Goal: Information Seeking & Learning: Compare options

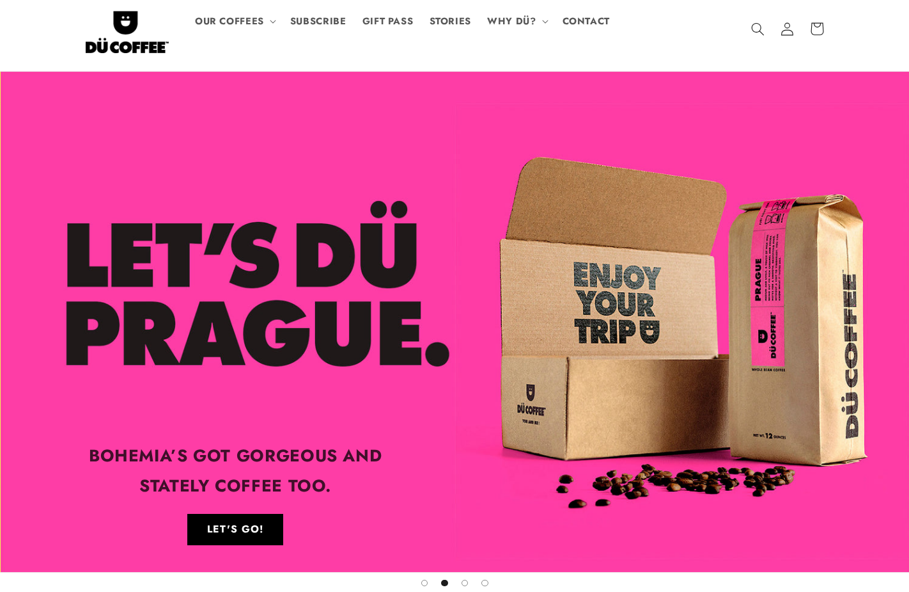
scroll to position [0, 909]
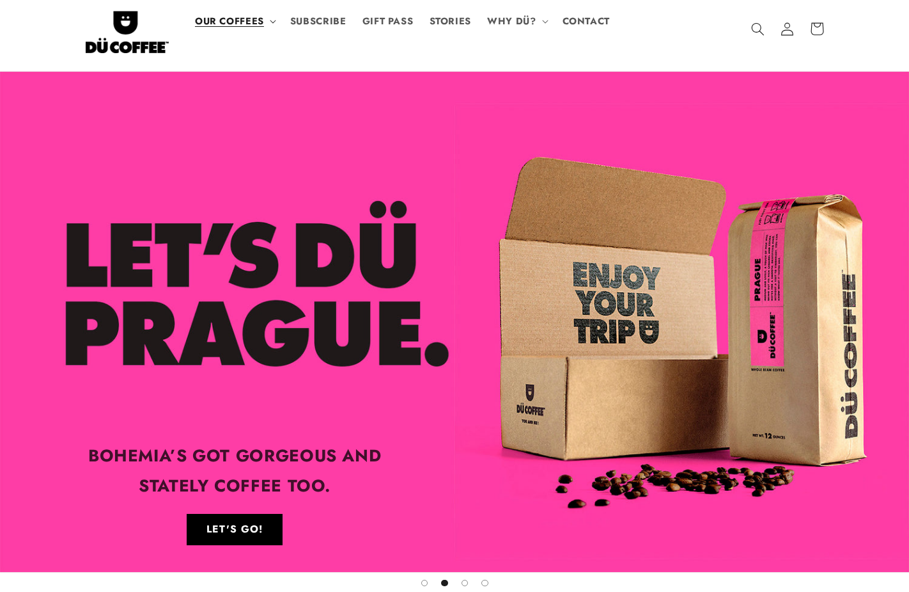
click at [221, 18] on span "OUR COFFEES" at bounding box center [229, 21] width 69 height 12
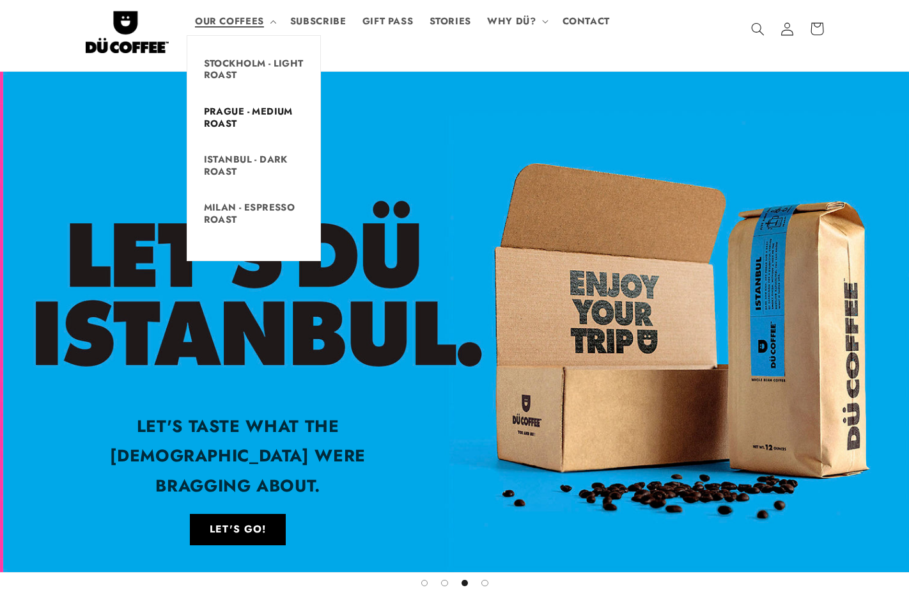
scroll to position [0, 1819]
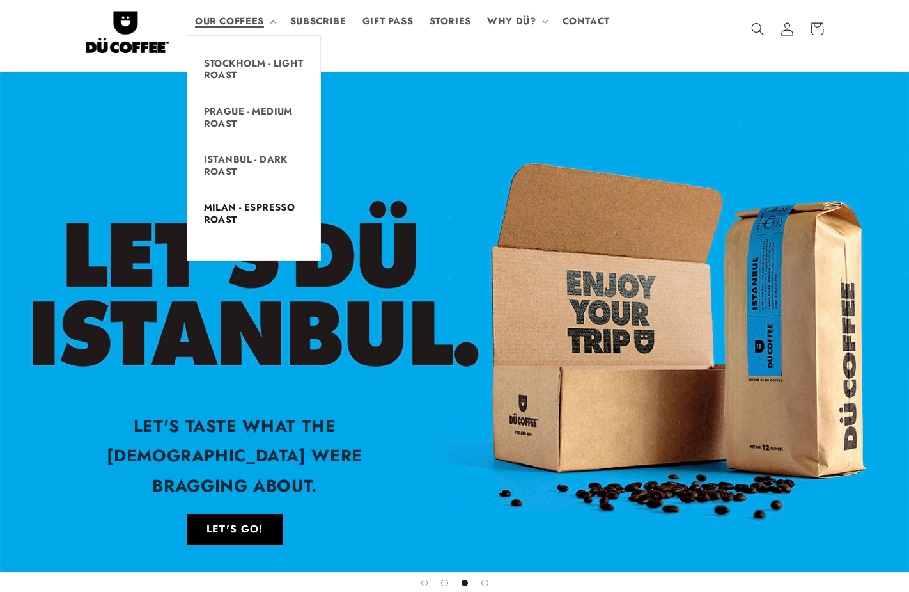
click at [279, 202] on link "MILAN - ESPRESSO ROAST" at bounding box center [253, 213] width 133 height 35
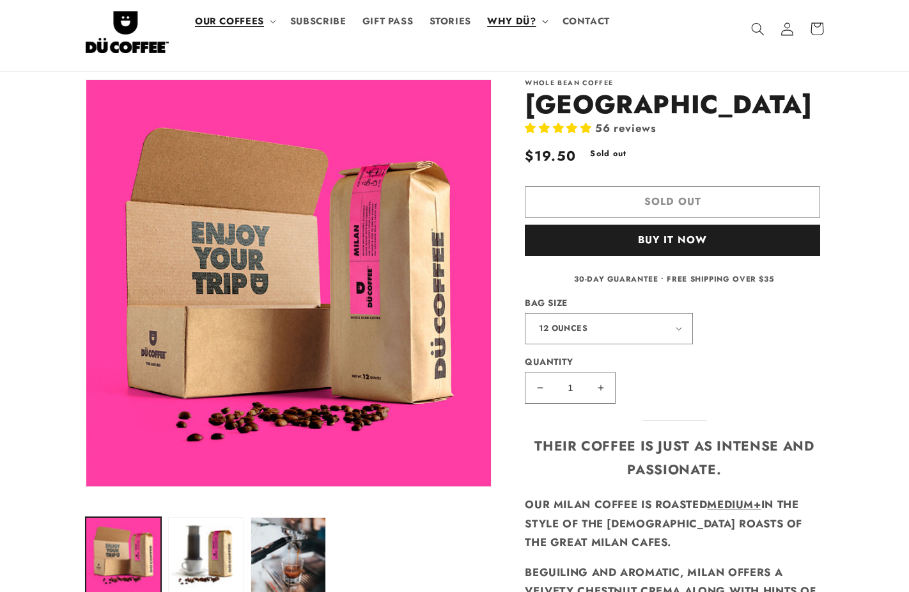
click at [501, 16] on span "WHY DÜ?" at bounding box center [511, 21] width 49 height 12
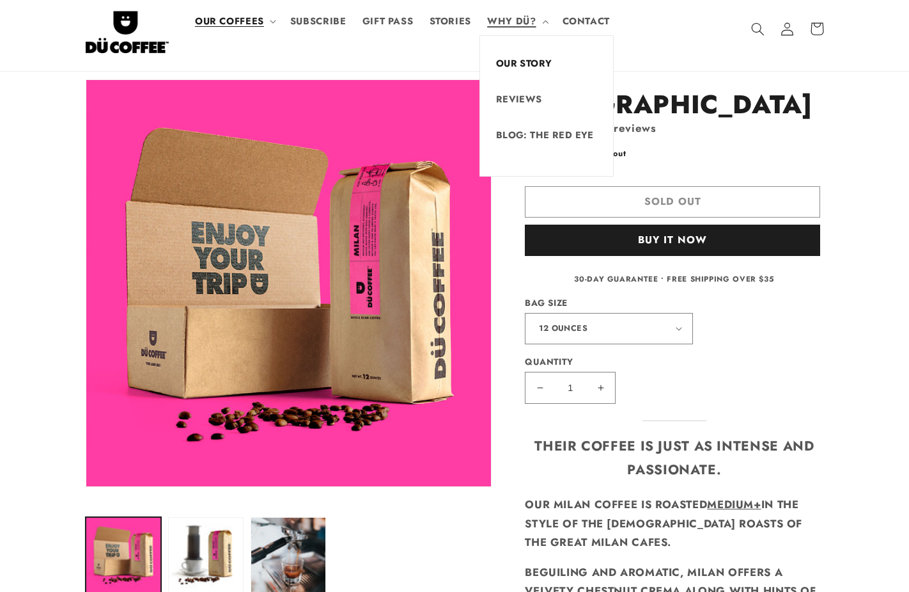
click at [526, 57] on link "OUR STORY" at bounding box center [546, 63] width 133 height 23
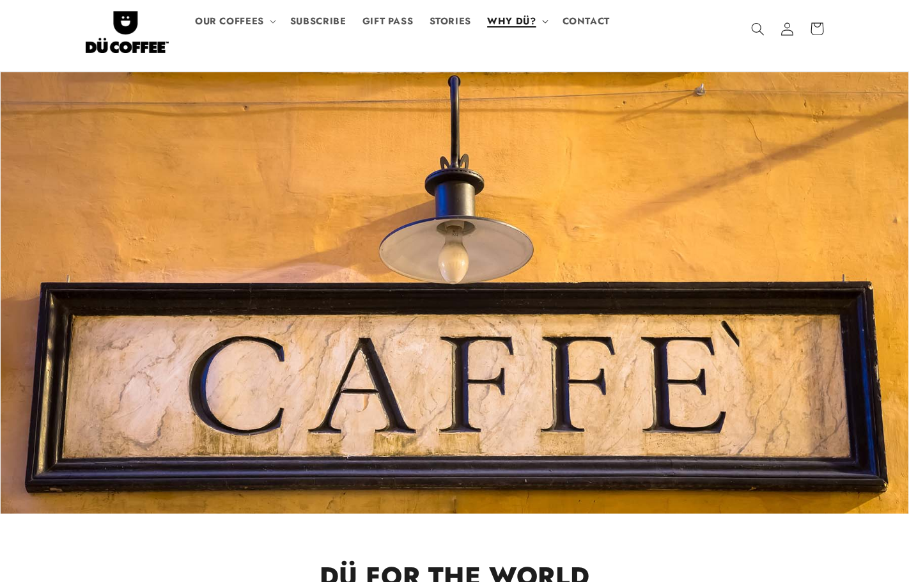
click at [507, 22] on span "WHY DÜ?" at bounding box center [511, 21] width 49 height 12
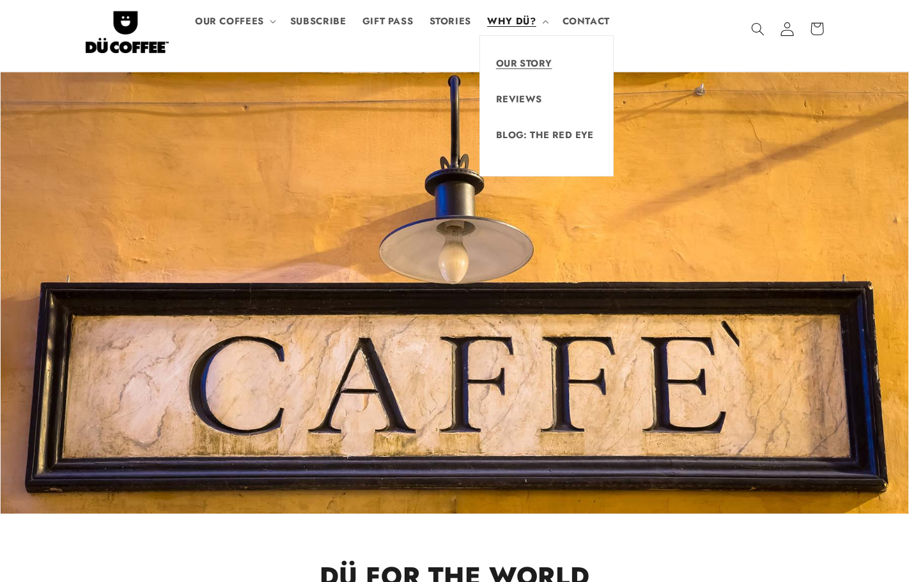
click at [792, 24] on icon at bounding box center [788, 29] width 14 height 14
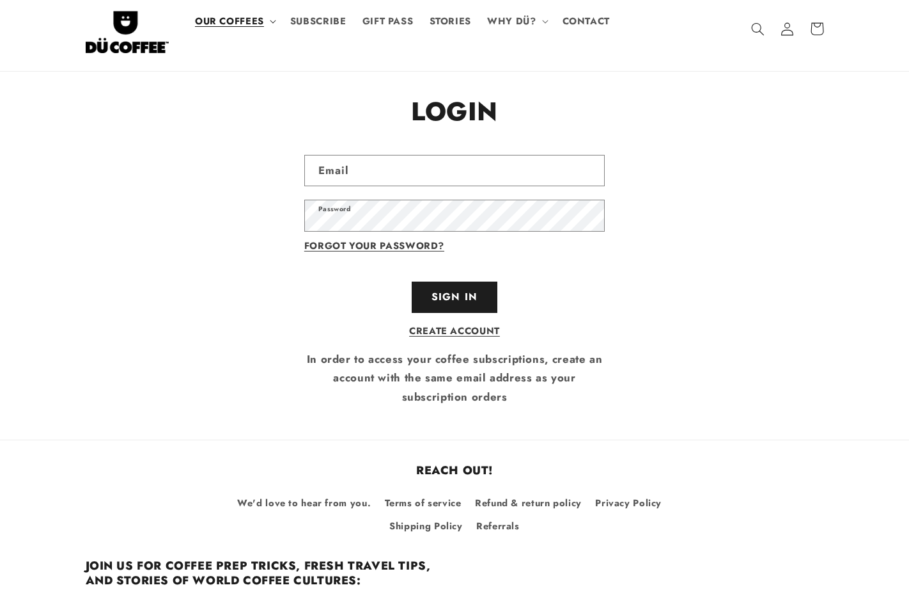
click at [230, 20] on span "OUR COFFEES" at bounding box center [229, 21] width 69 height 12
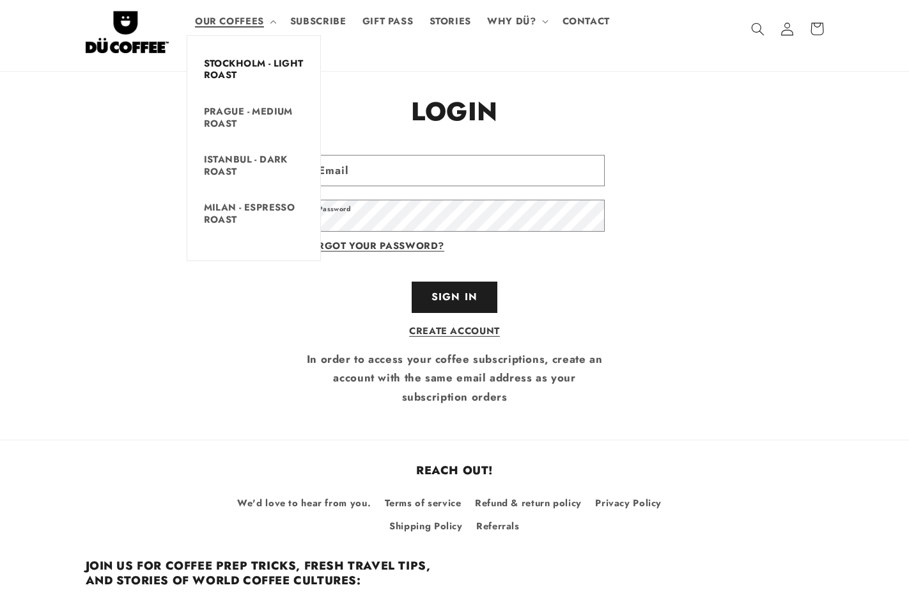
click at [230, 65] on link "STOCKHOLM - LIGHT ROAST" at bounding box center [253, 69] width 133 height 35
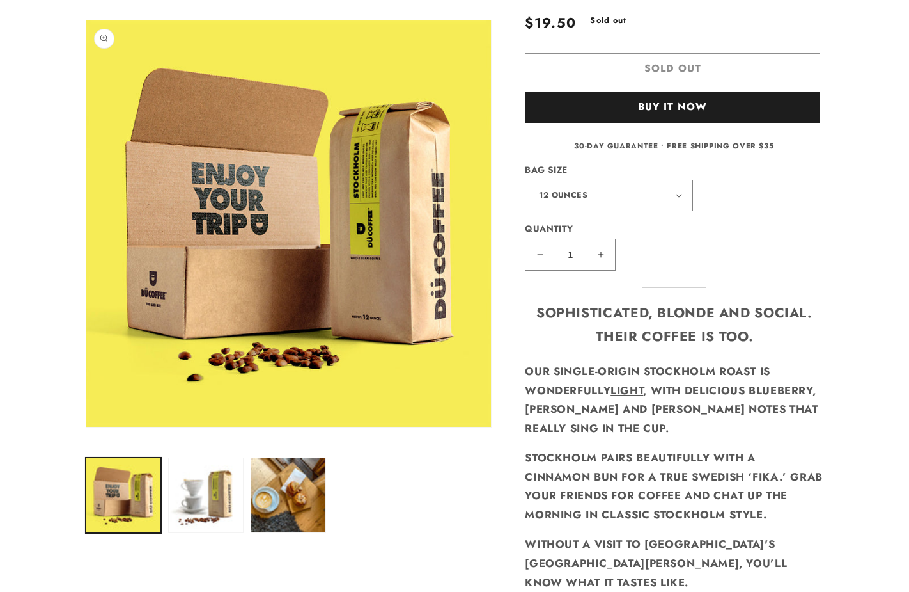
scroll to position [384, 0]
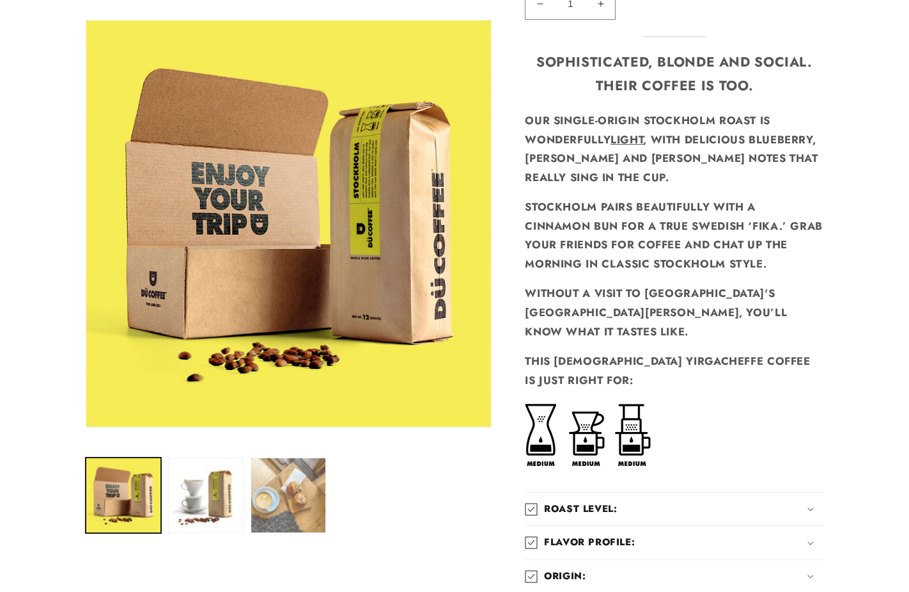
click at [290, 486] on button "Load image 3 in gallery view" at bounding box center [289, 495] width 76 height 76
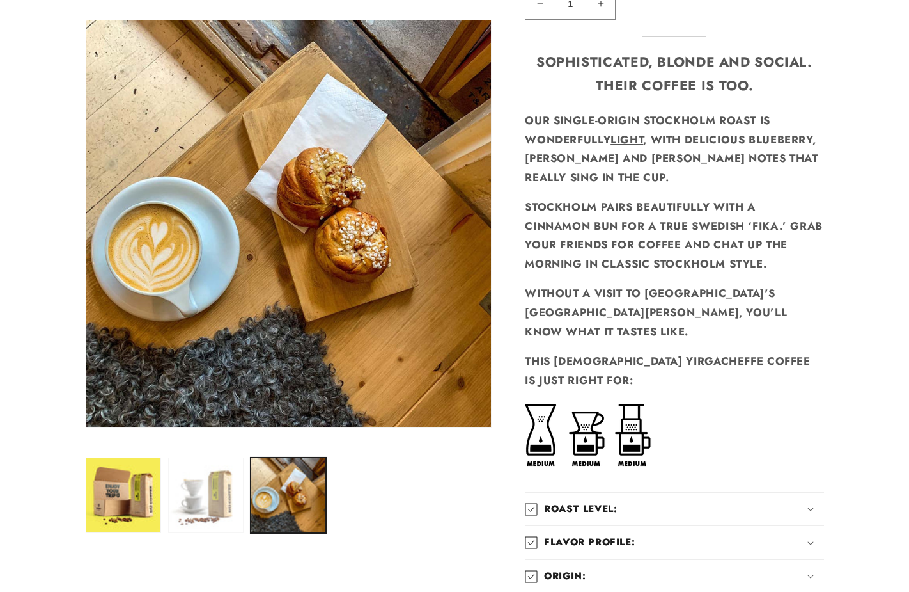
click at [231, 488] on button "Load image 2 in gallery view" at bounding box center [206, 495] width 76 height 76
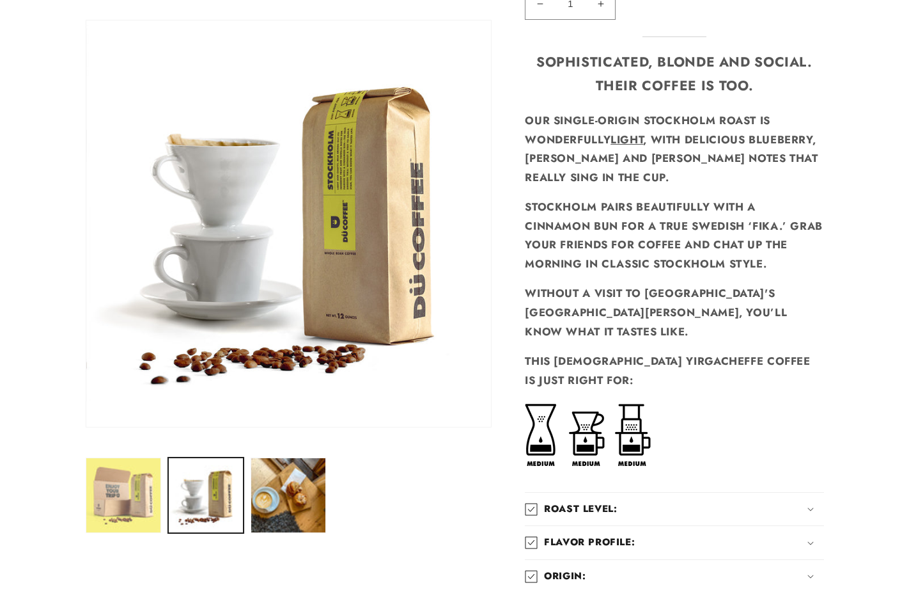
click at [136, 500] on button "Load image 1 in gallery view" at bounding box center [124, 495] width 76 height 76
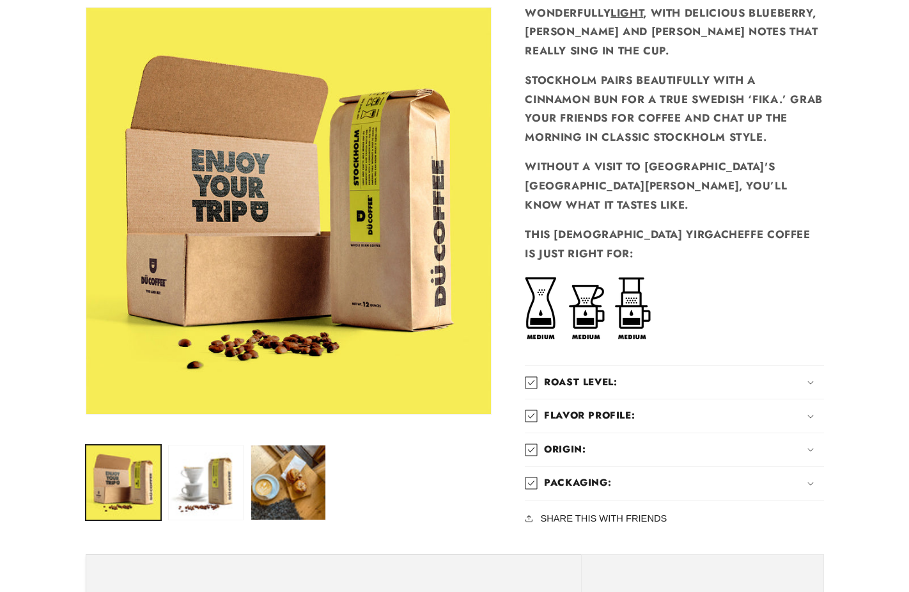
scroll to position [640, 0]
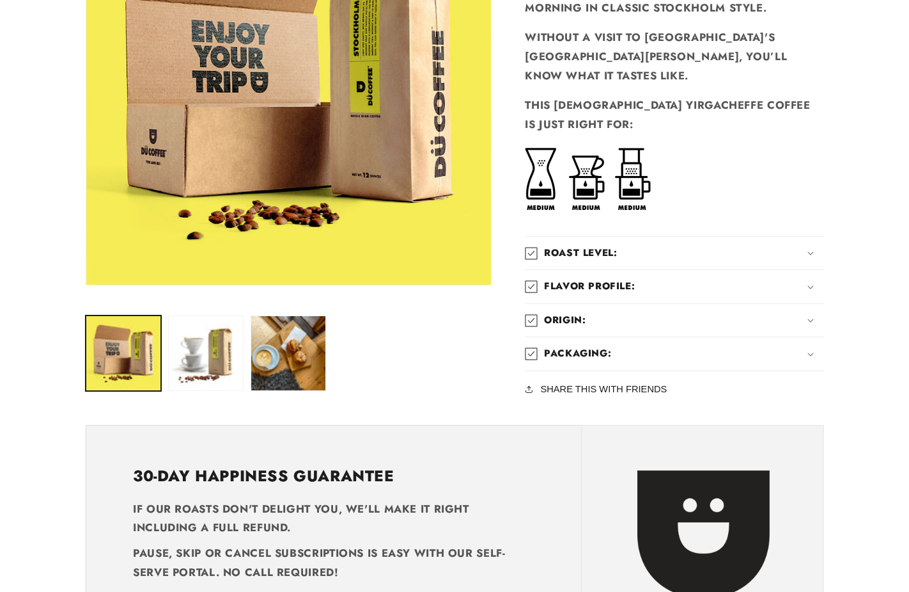
click at [609, 253] on h2 "ROAST LEVEL:" at bounding box center [580, 253] width 73 height 13
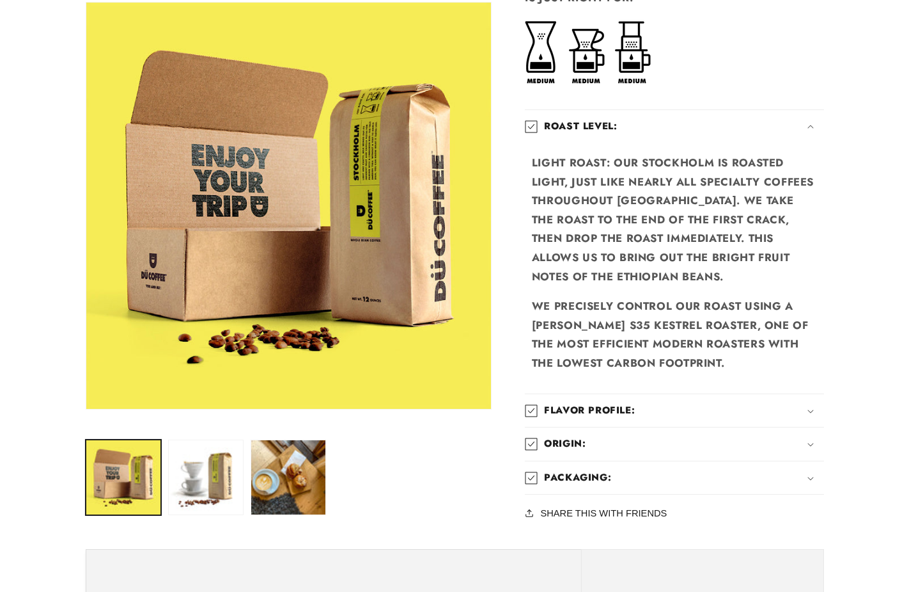
scroll to position [767, 0]
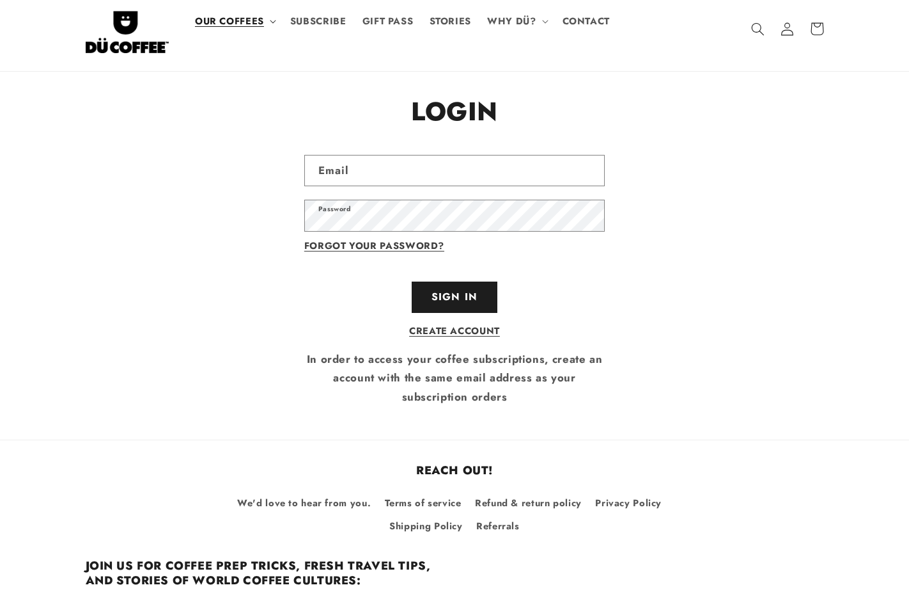
click at [242, 24] on span "OUR COFFEES" at bounding box center [229, 21] width 69 height 12
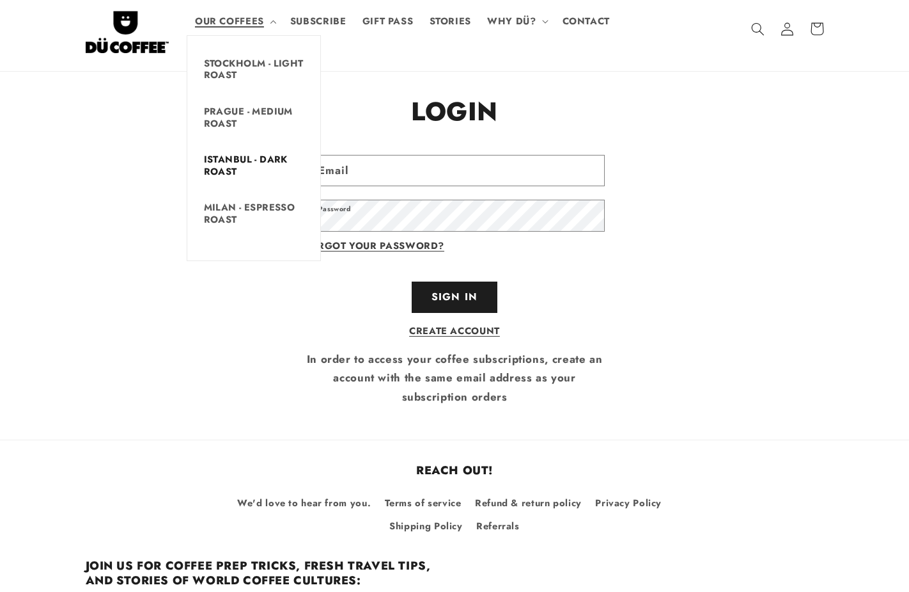
click at [263, 164] on link "ISTANBUL - DARK ROAST" at bounding box center [253, 165] width 133 height 35
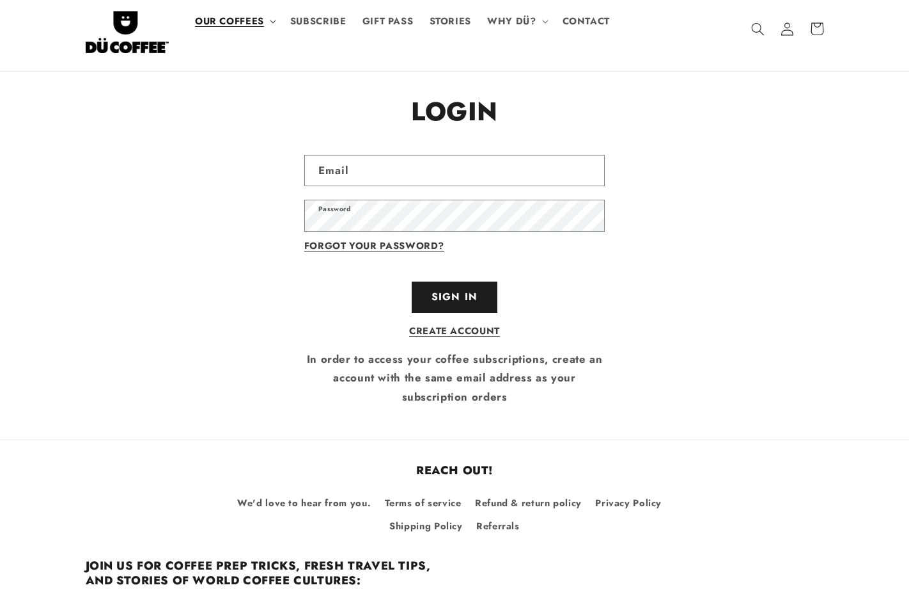
click at [217, 21] on span "OUR COFFEES" at bounding box center [229, 21] width 69 height 12
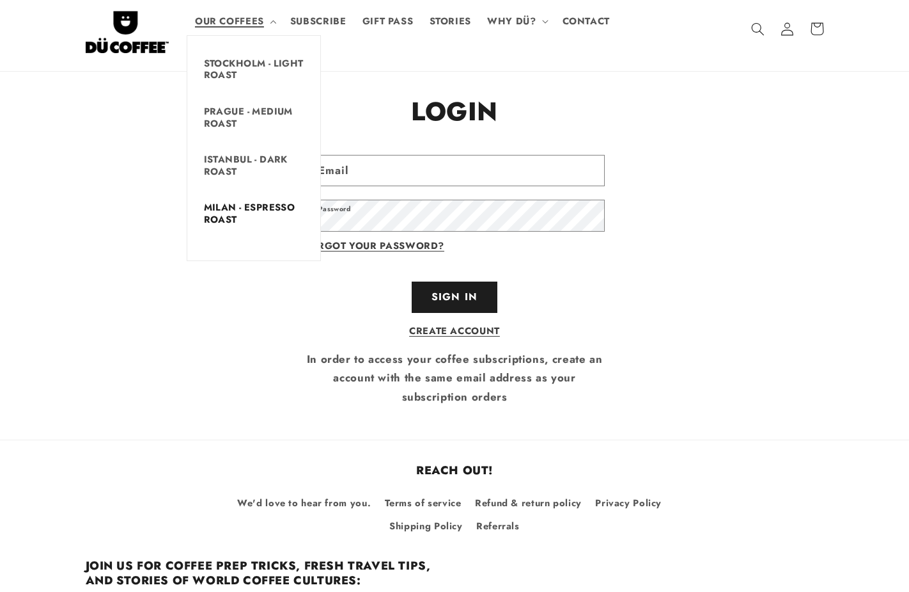
click at [277, 204] on link "MILAN - ESPRESSO ROAST" at bounding box center [253, 213] width 133 height 35
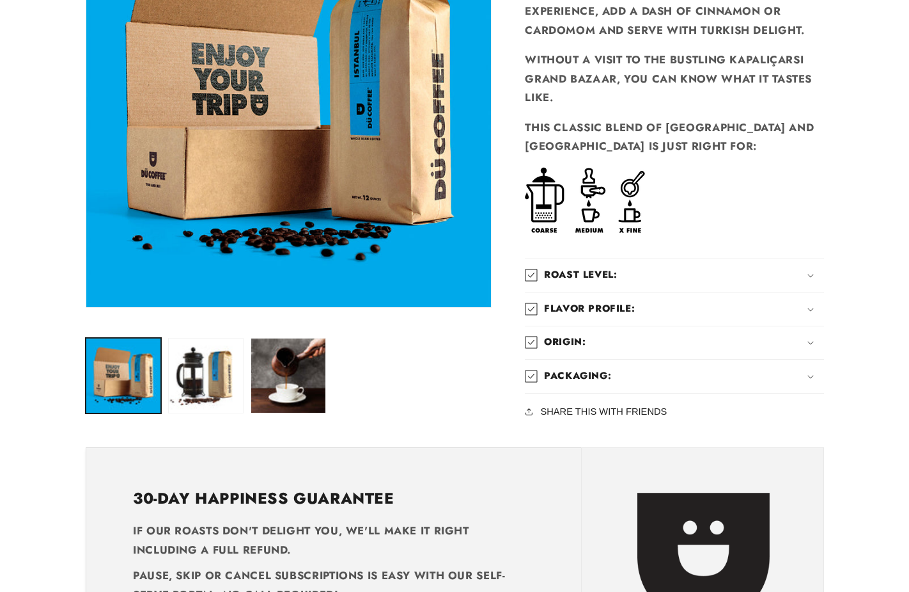
scroll to position [704, 0]
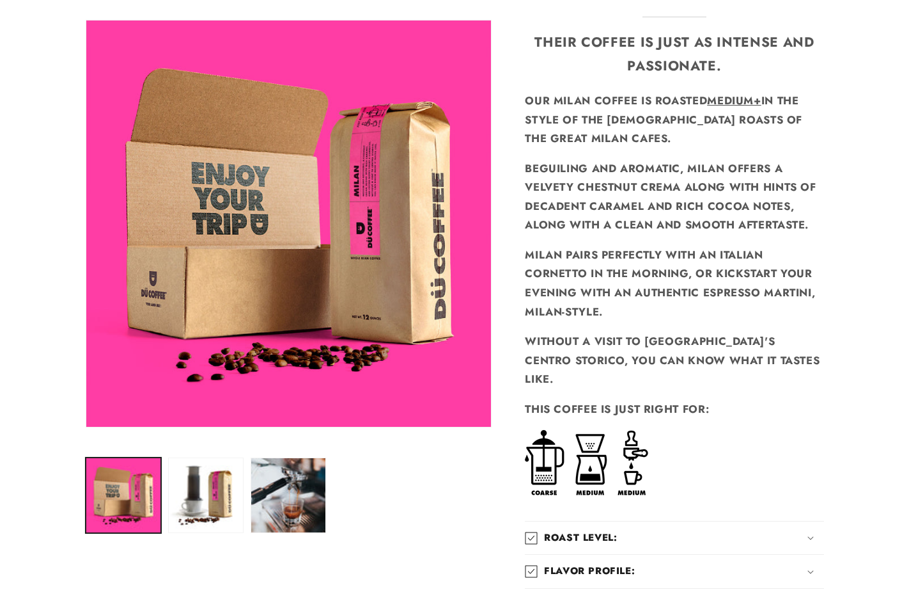
scroll to position [384, 0]
